Goal: Task Accomplishment & Management: Manage account settings

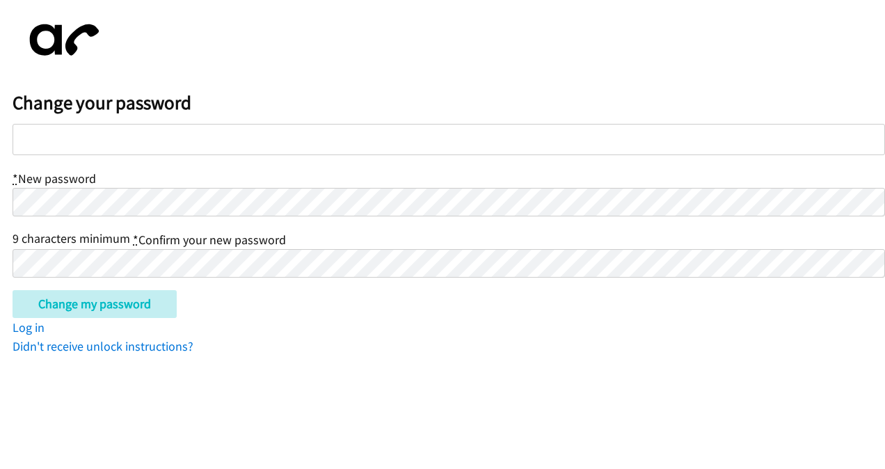
click at [191, 135] on div at bounding box center [449, 139] width 872 height 31
click at [191, 143] on div at bounding box center [449, 139] width 872 height 31
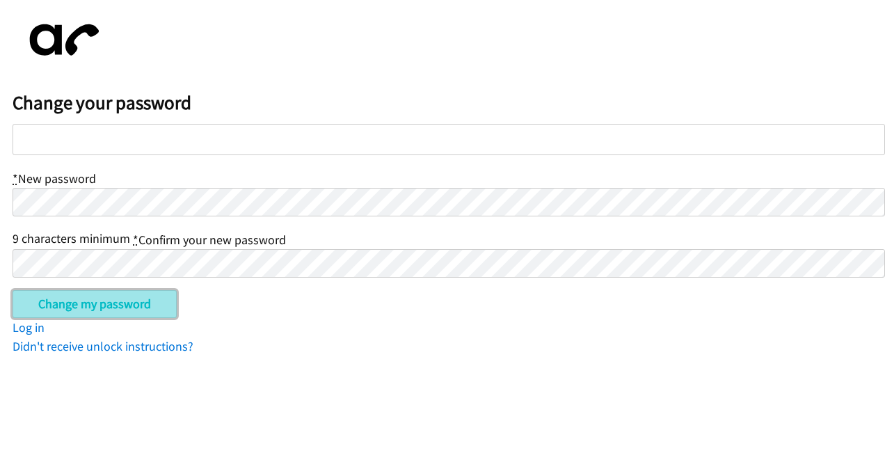
click at [71, 298] on input "Change my password" at bounding box center [95, 304] width 164 height 28
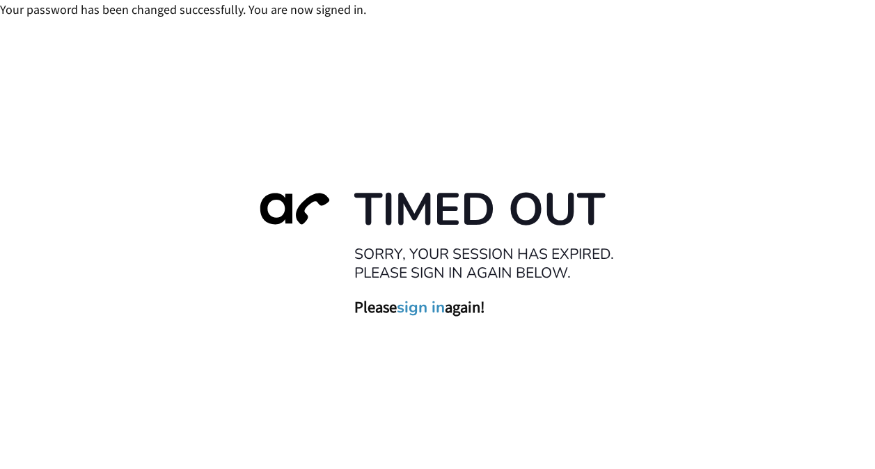
click at [424, 304] on link "sign in" at bounding box center [421, 307] width 48 height 19
click at [430, 312] on link "sign in" at bounding box center [421, 307] width 48 height 19
